Goal: Check status: Check status

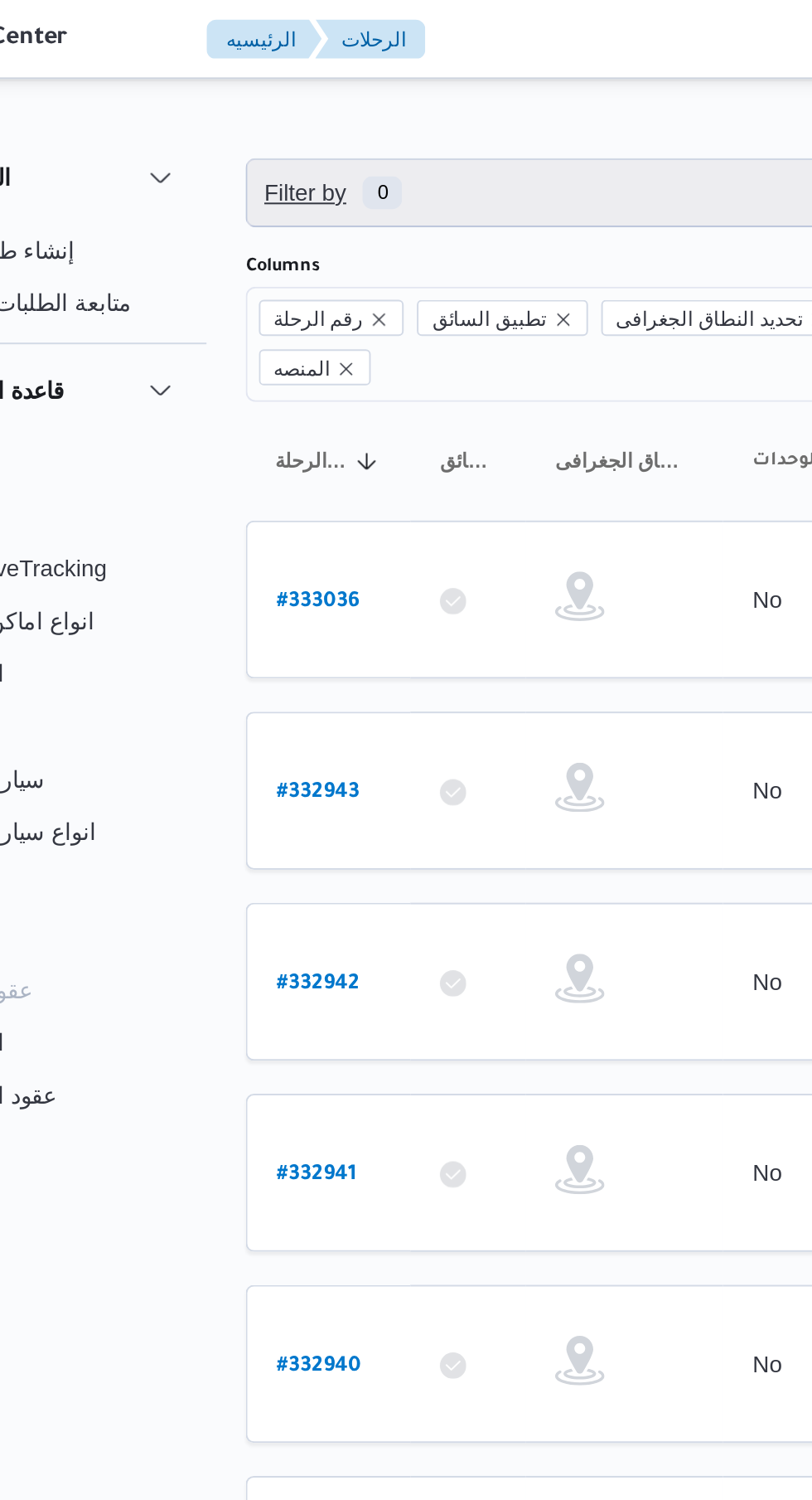
click at [310, 99] on span "Filter by 0" at bounding box center [428, 96] width 422 height 33
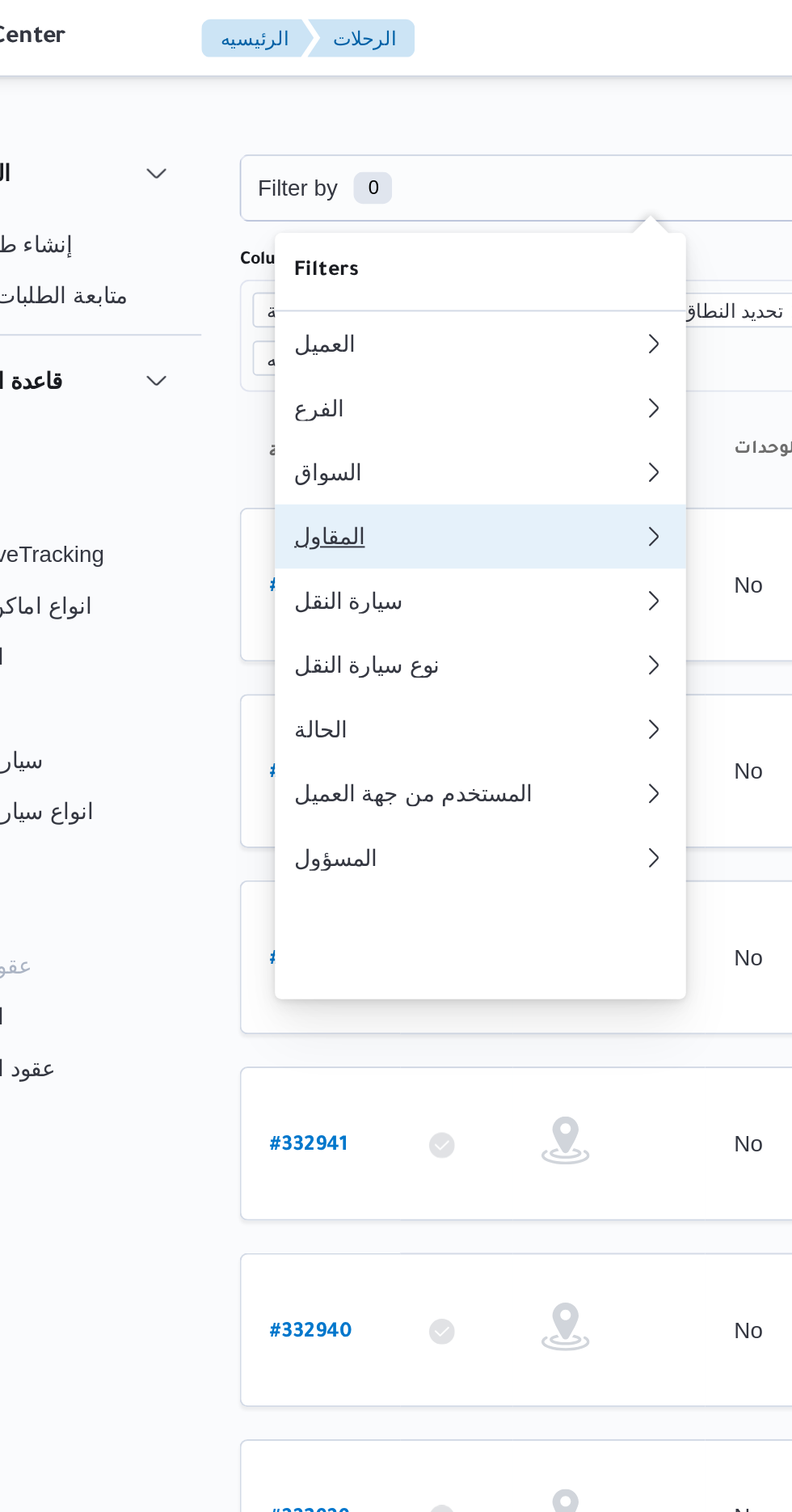
click at [256, 276] on div "المقاول" at bounding box center [324, 270] width 174 height 13
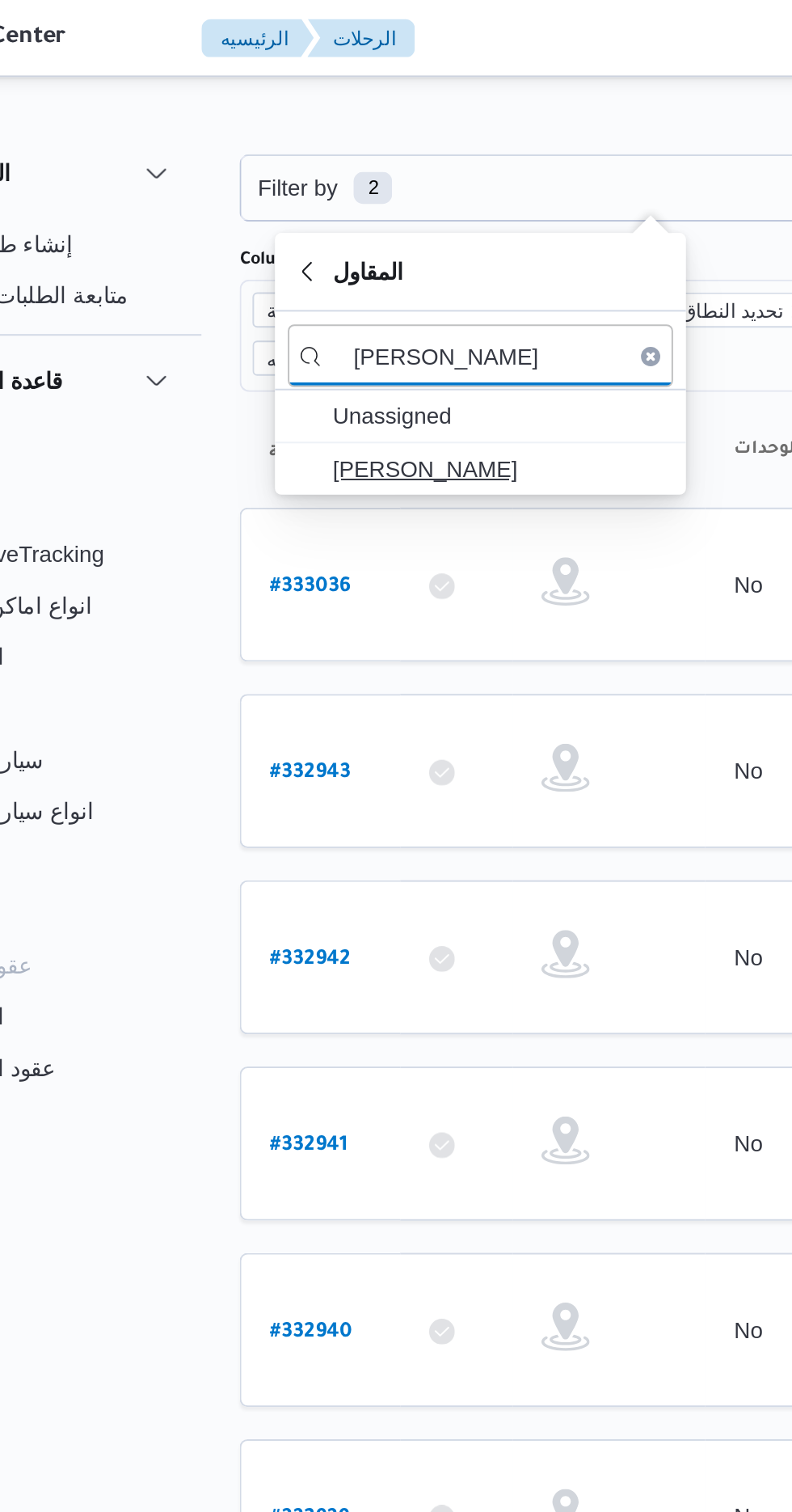
type input "[PERSON_NAME]"
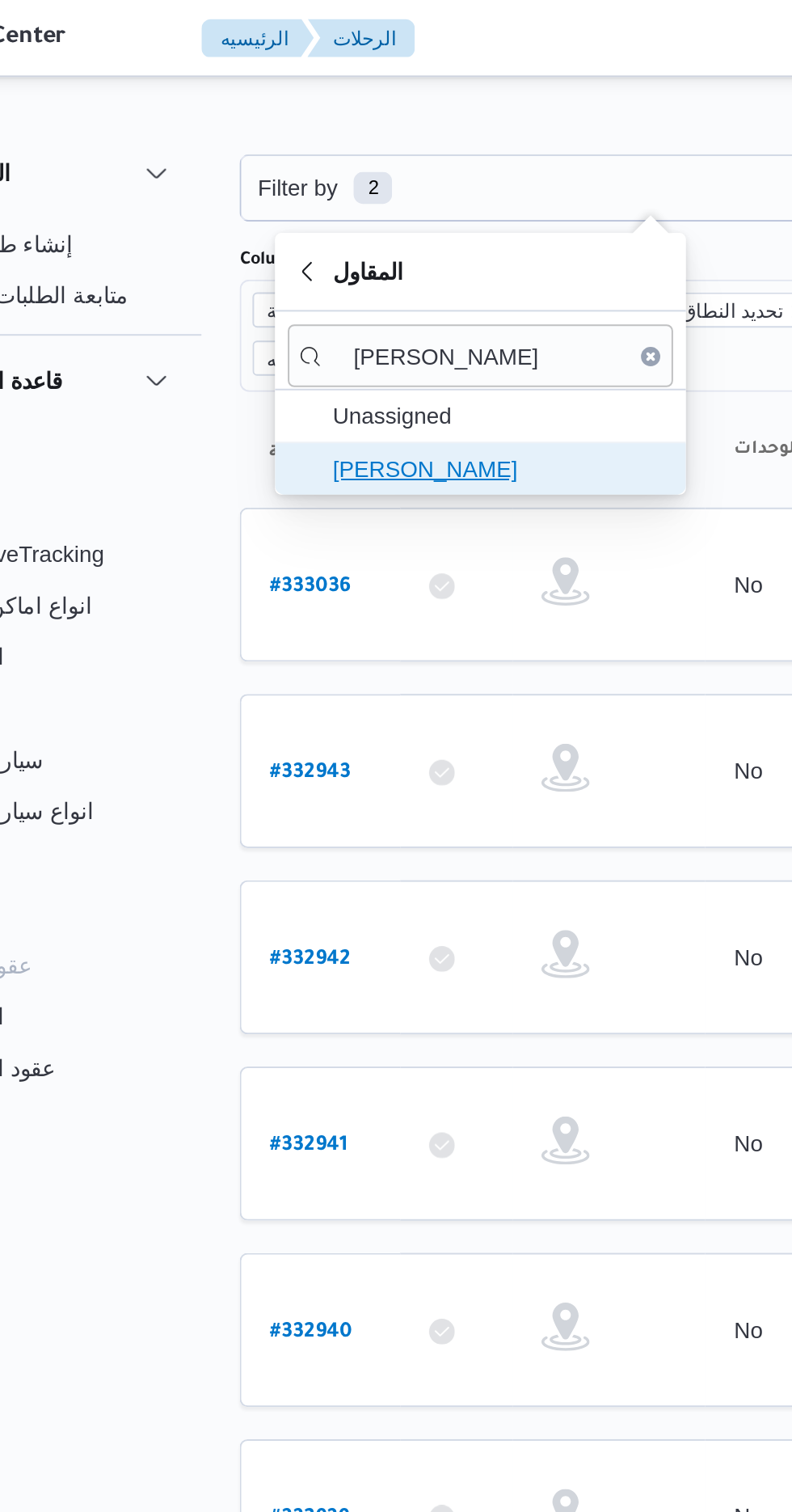
click at [366, 242] on span "[PERSON_NAME]" at bounding box center [341, 236] width 168 height 19
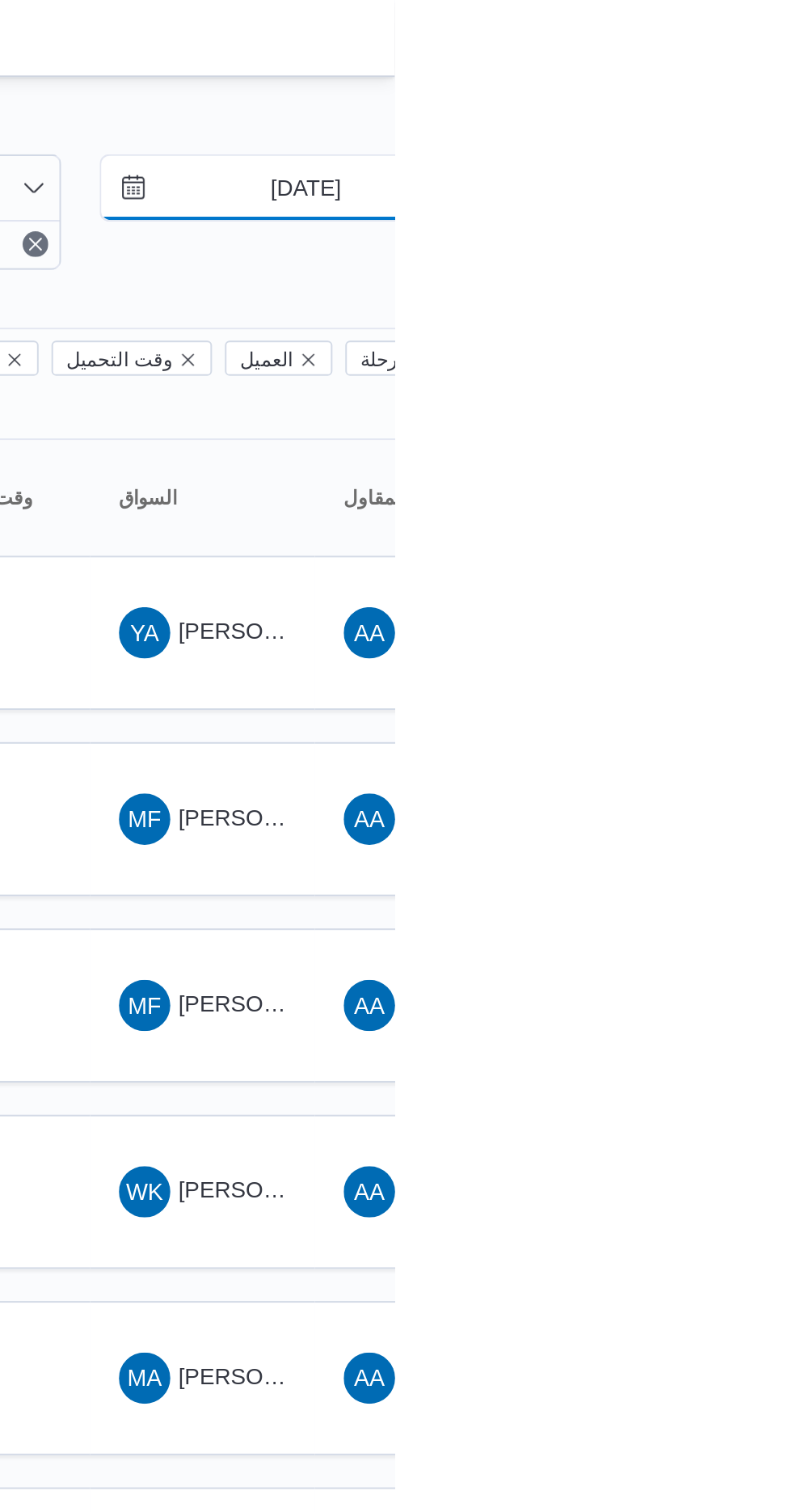
click at [729, 89] on input "[DATE]" at bounding box center [735, 94] width 183 height 32
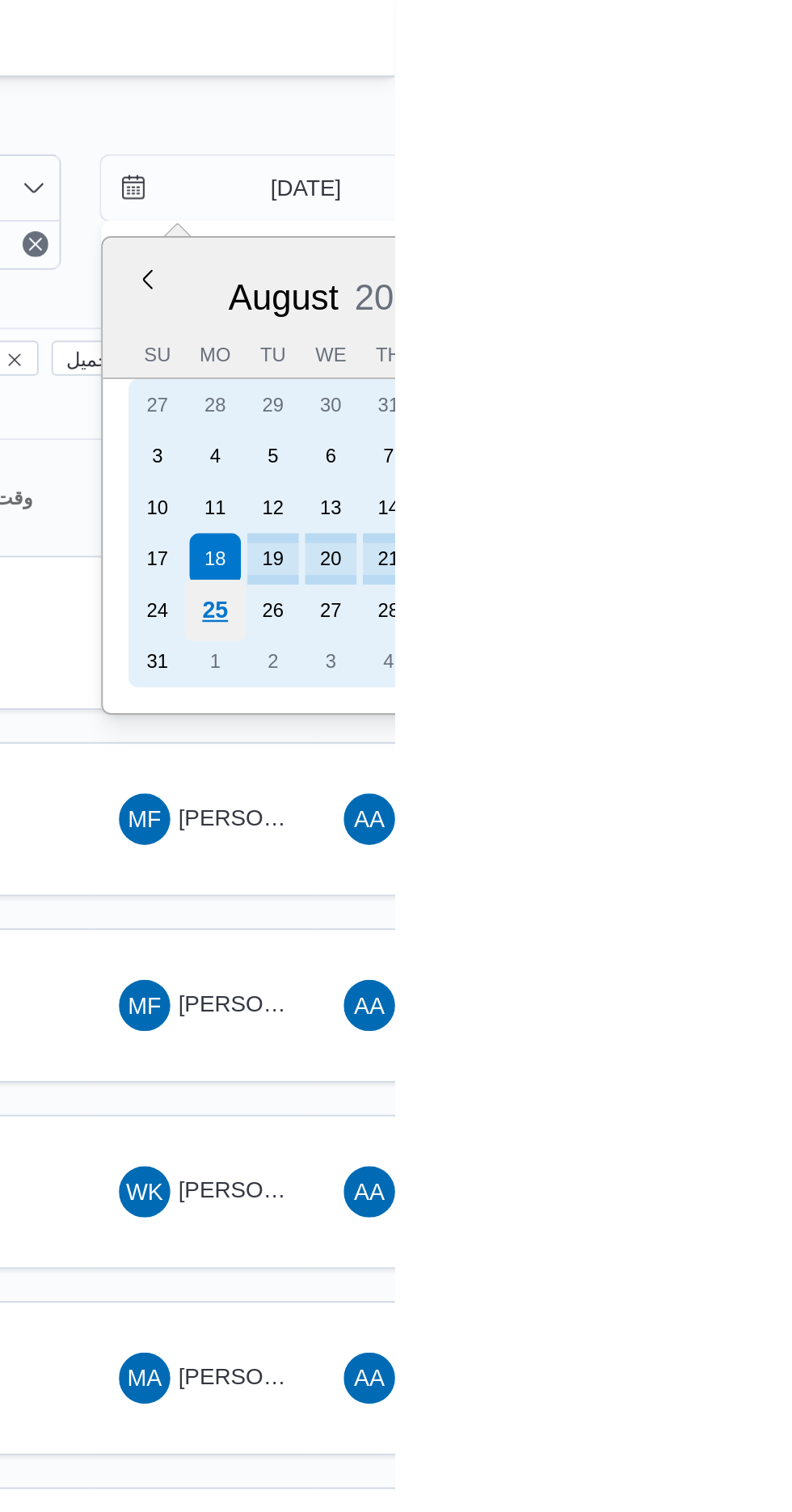
click at [699, 307] on div "25" at bounding box center [701, 307] width 31 height 31
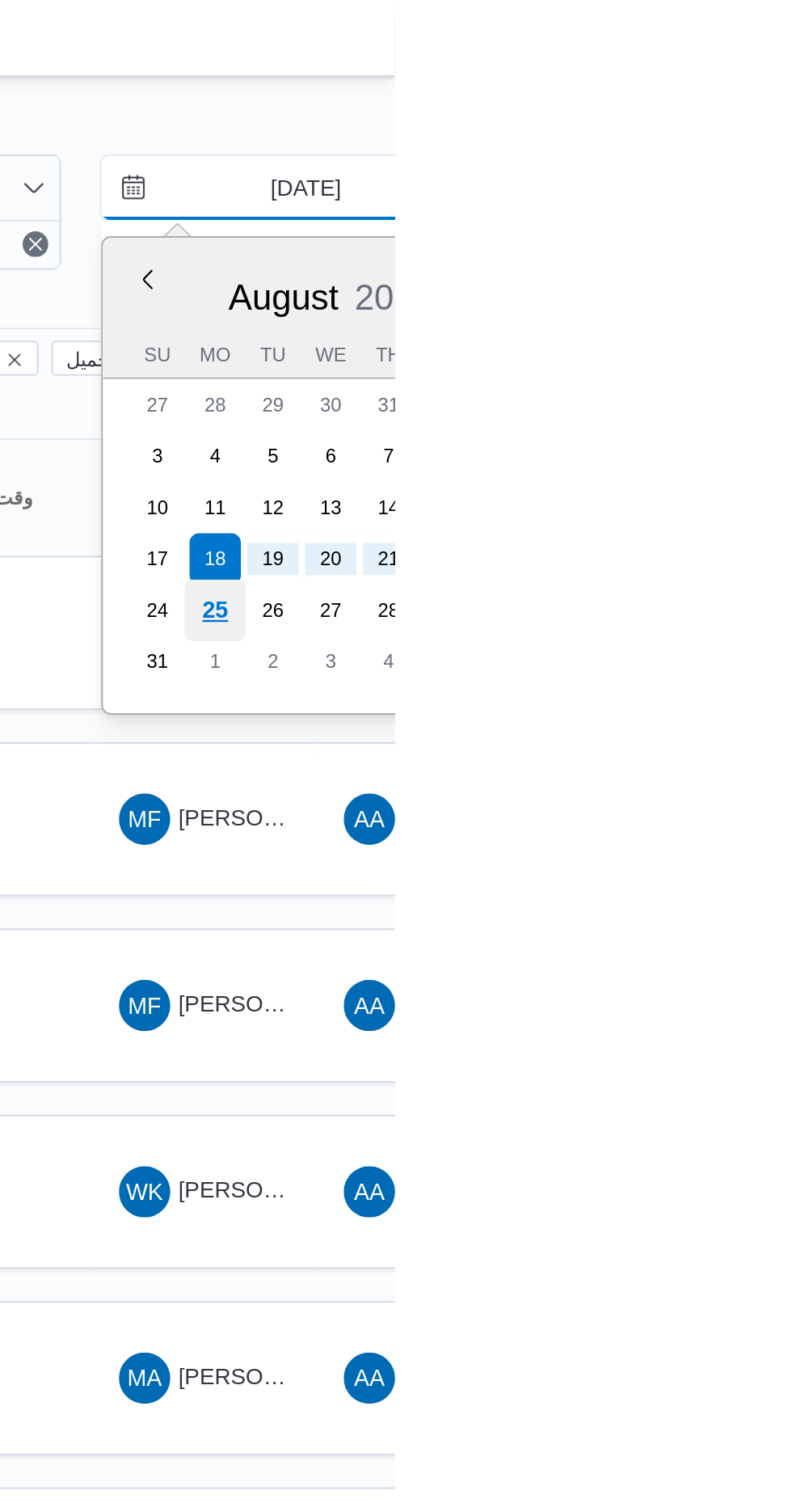
type input "[DATE]"
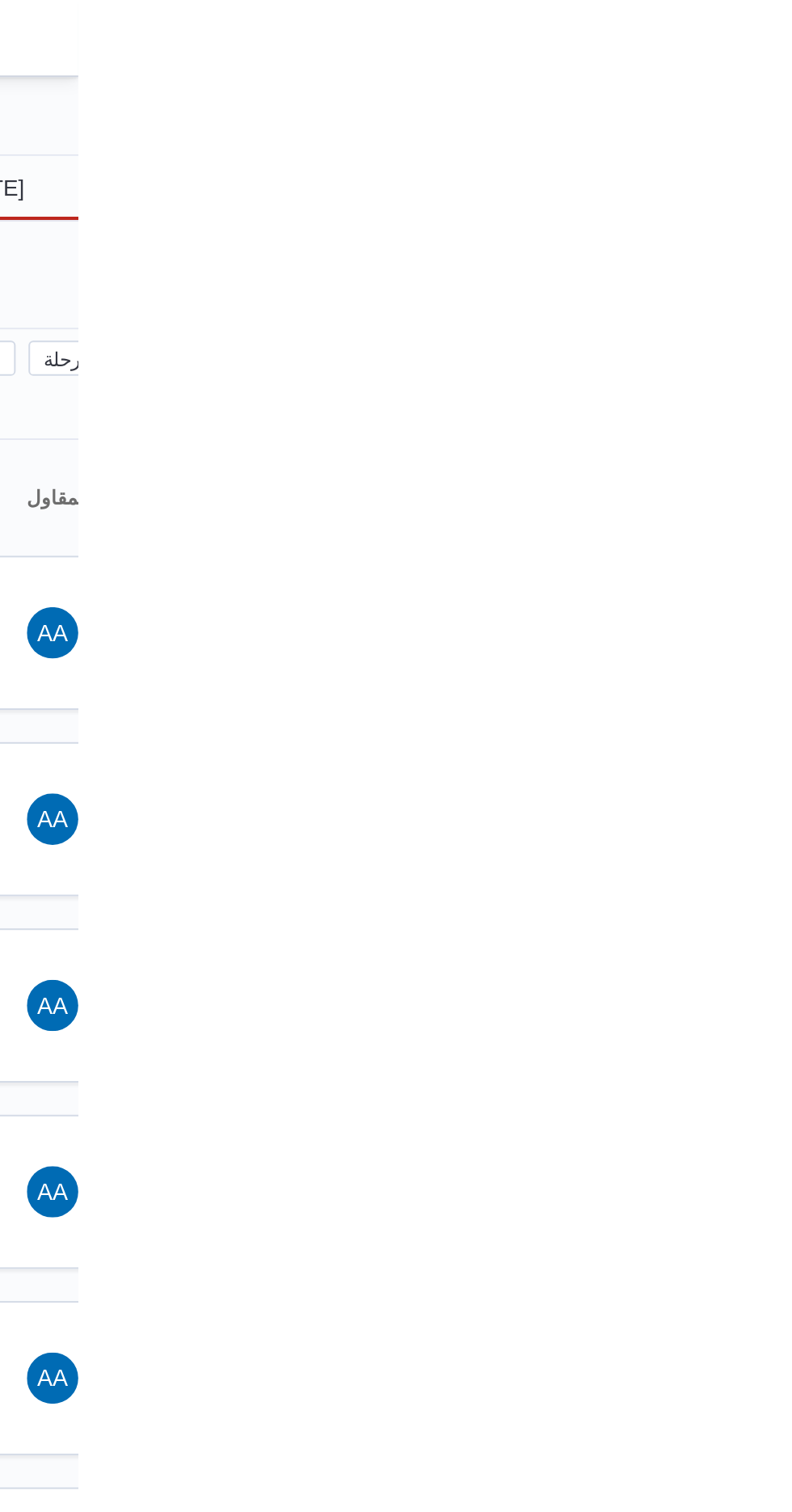
type input "[DATE]"
